Goal: Use online tool/utility: Utilize a website feature to perform a specific function

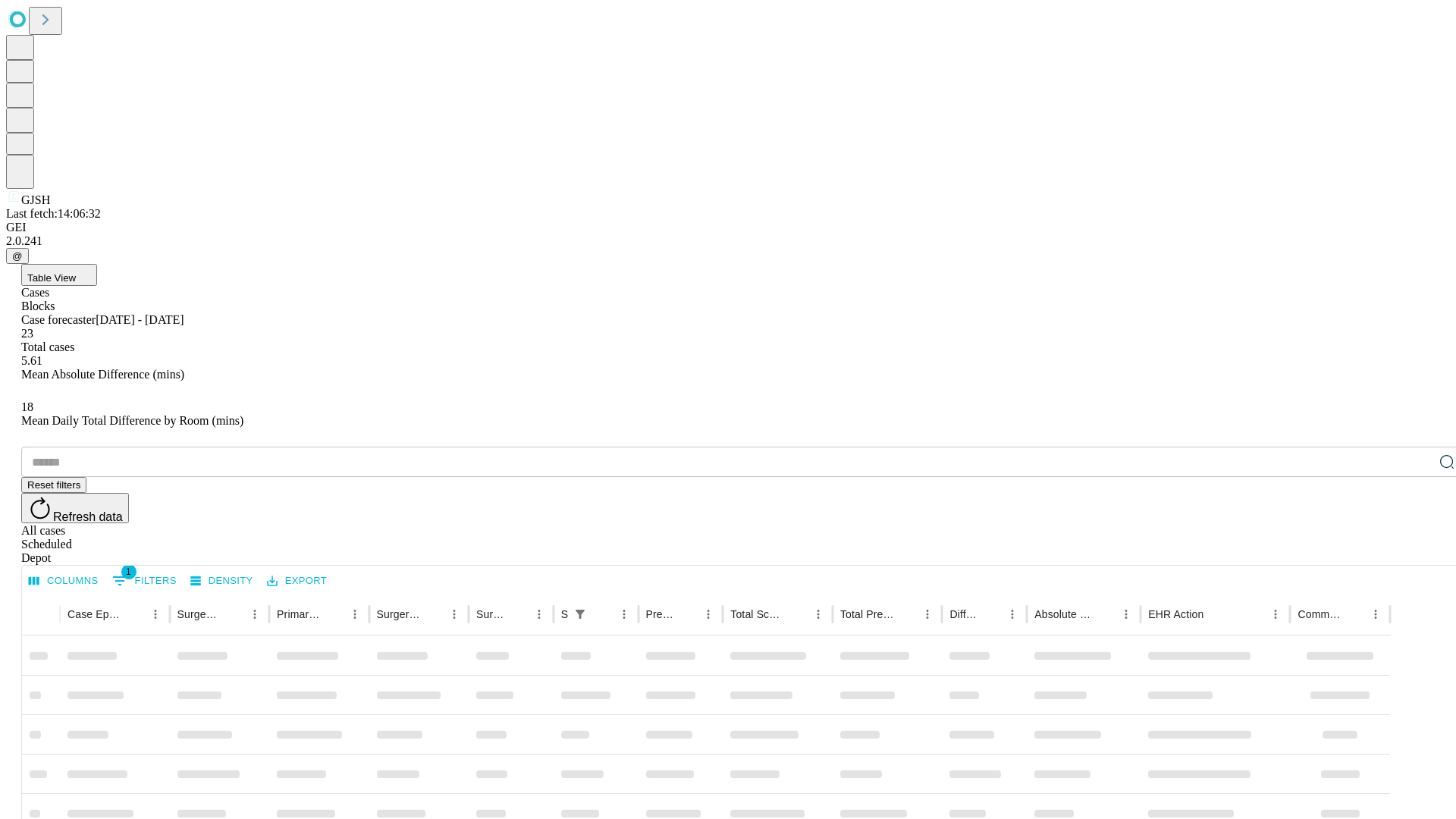
click at [76, 272] on span "Table View" at bounding box center [51, 278] width 49 height 11
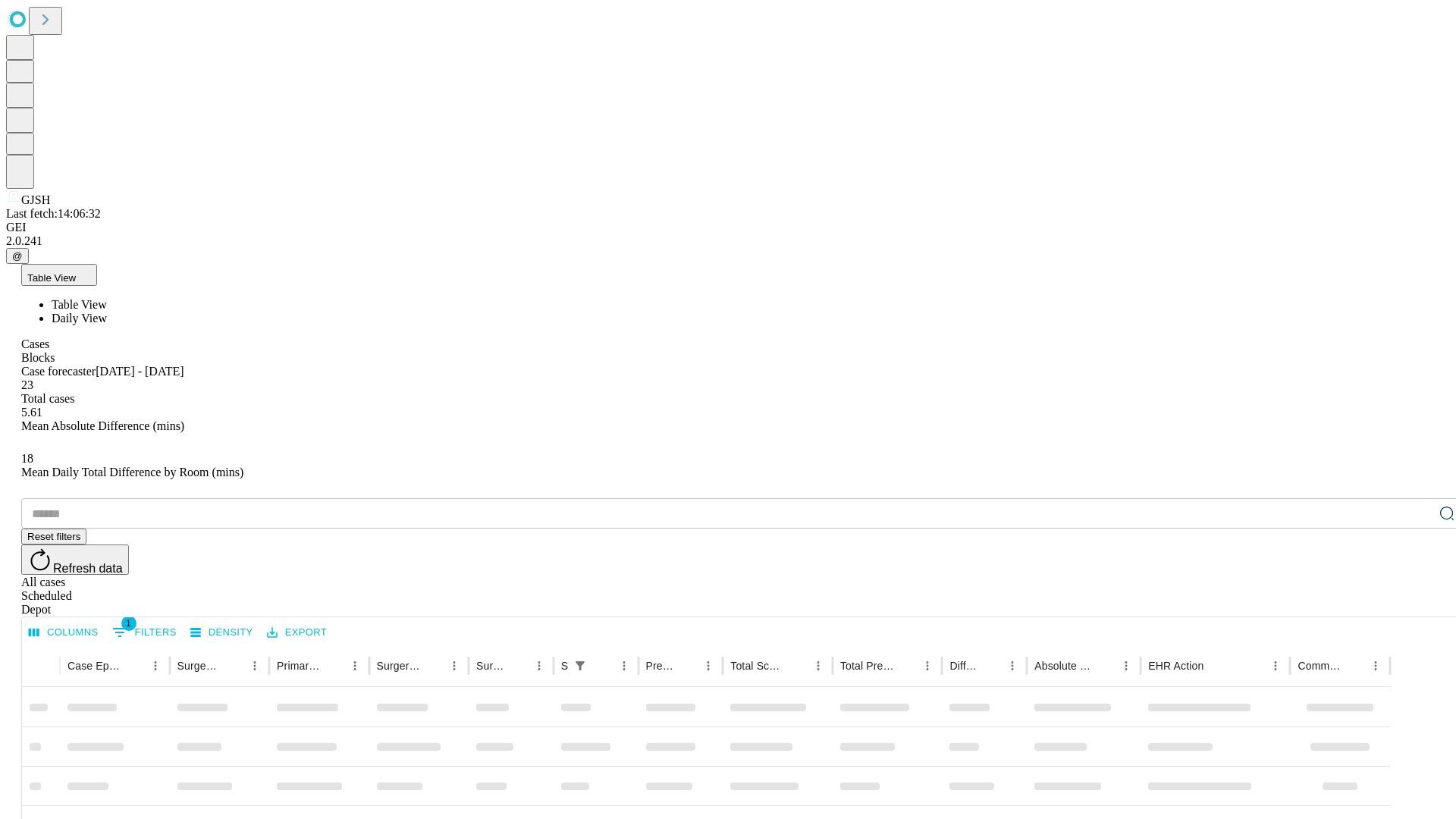
click at [107, 311] on span "Daily View" at bounding box center [78, 318] width 55 height 13
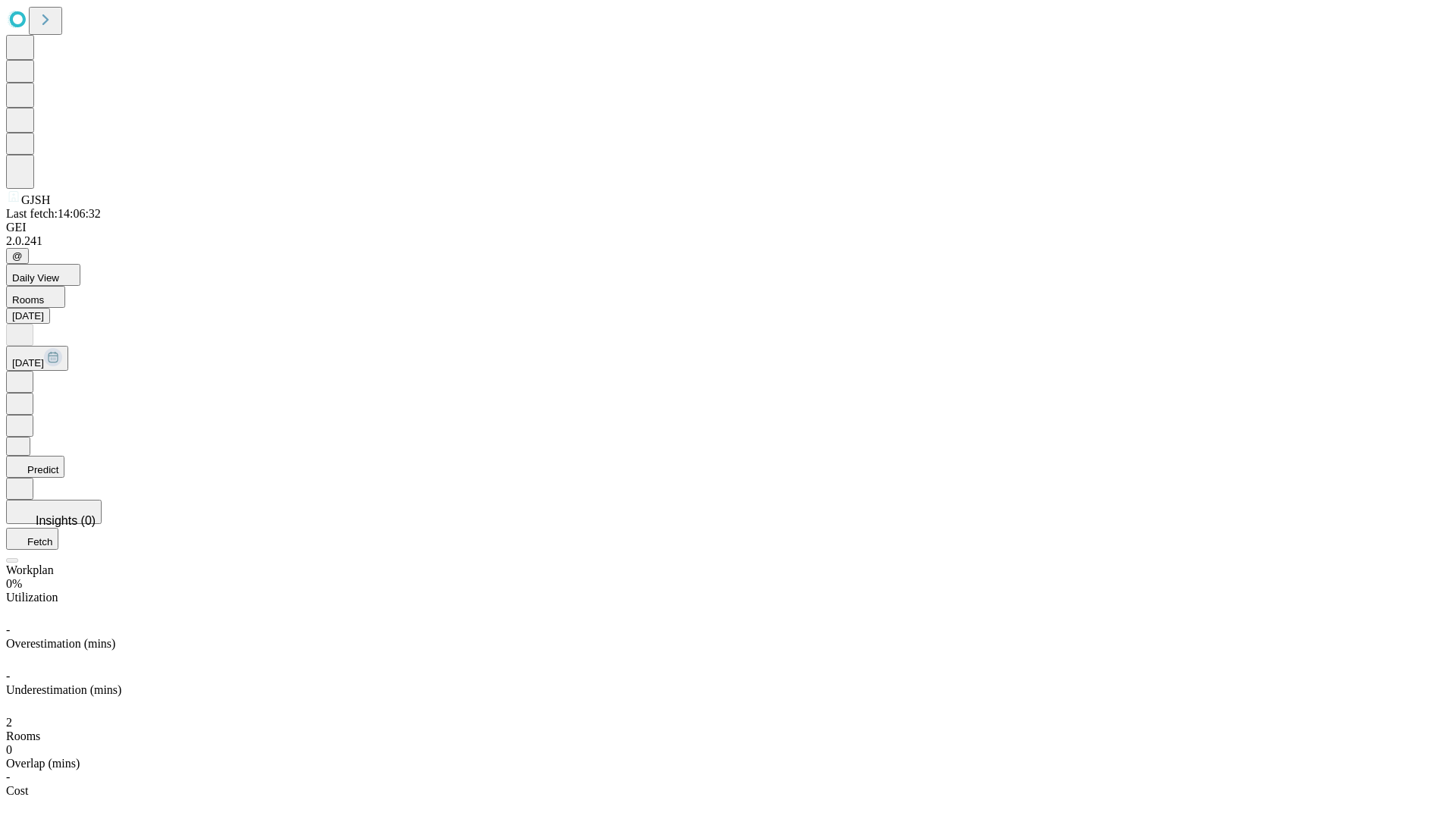
click at [65, 456] on button "Predict" at bounding box center [35, 467] width 58 height 22
